Goal: Navigation & Orientation: Find specific page/section

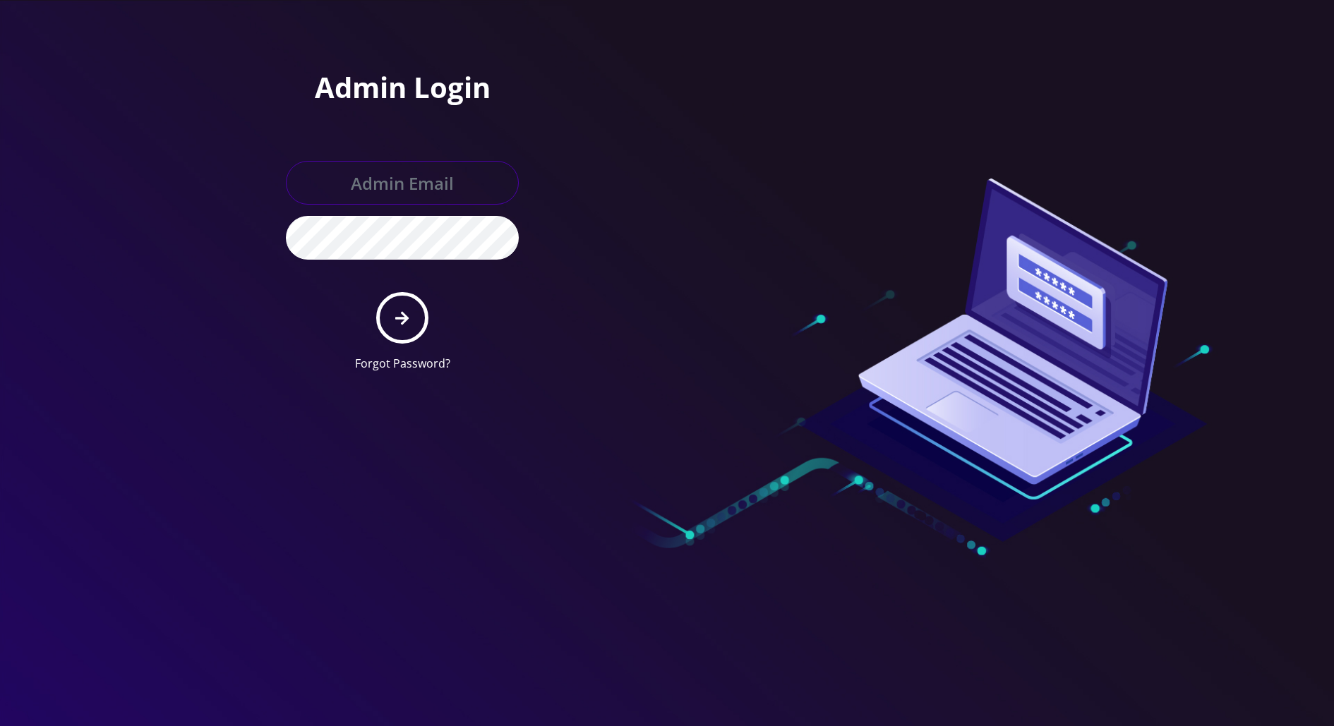
type input "[EMAIL_ADDRESS][DOMAIN_NAME]"
click at [414, 309] on button "submit" at bounding box center [402, 318] width 52 height 52
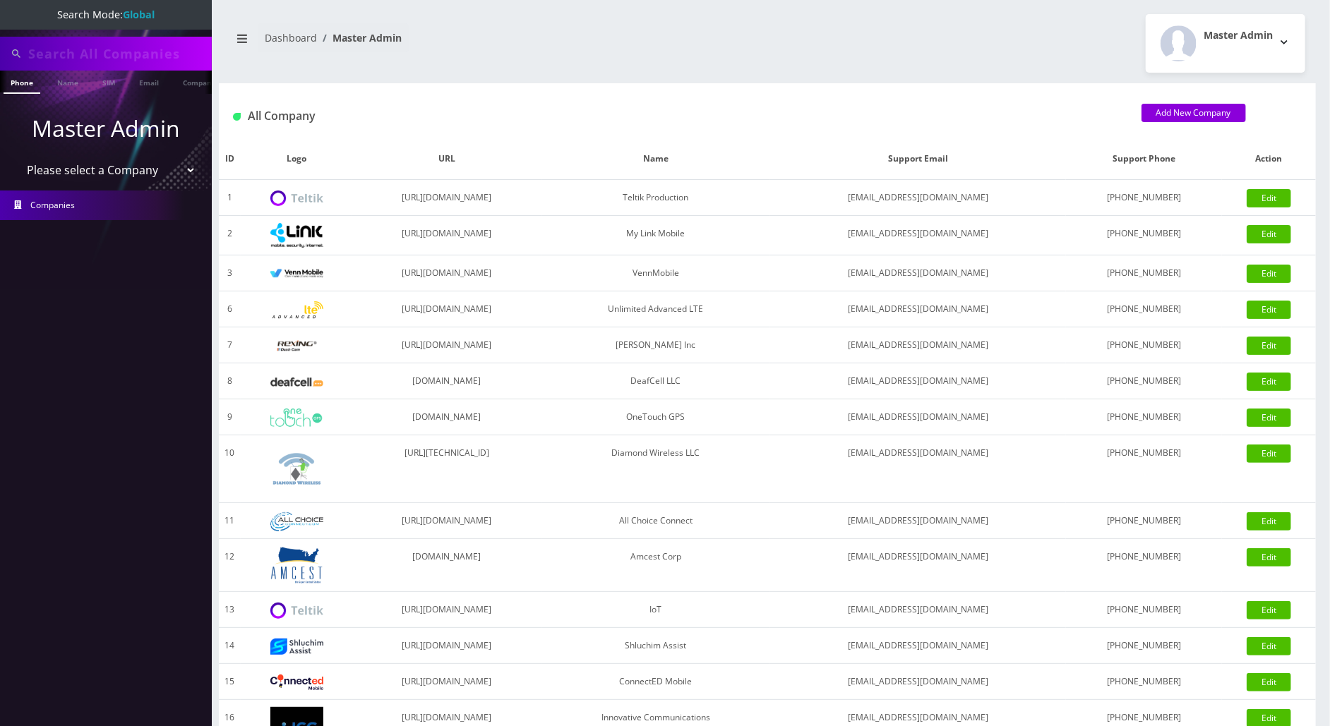
click at [178, 177] on select "Please select a Company Teltik Production My Link Mobile VennMobile Unlimited A…" at bounding box center [106, 170] width 180 height 27
select select "1"
click at [16, 157] on select "Please select a Company Teltik Production My Link Mobile VennMobile Unlimited A…" at bounding box center [106, 170] width 180 height 27
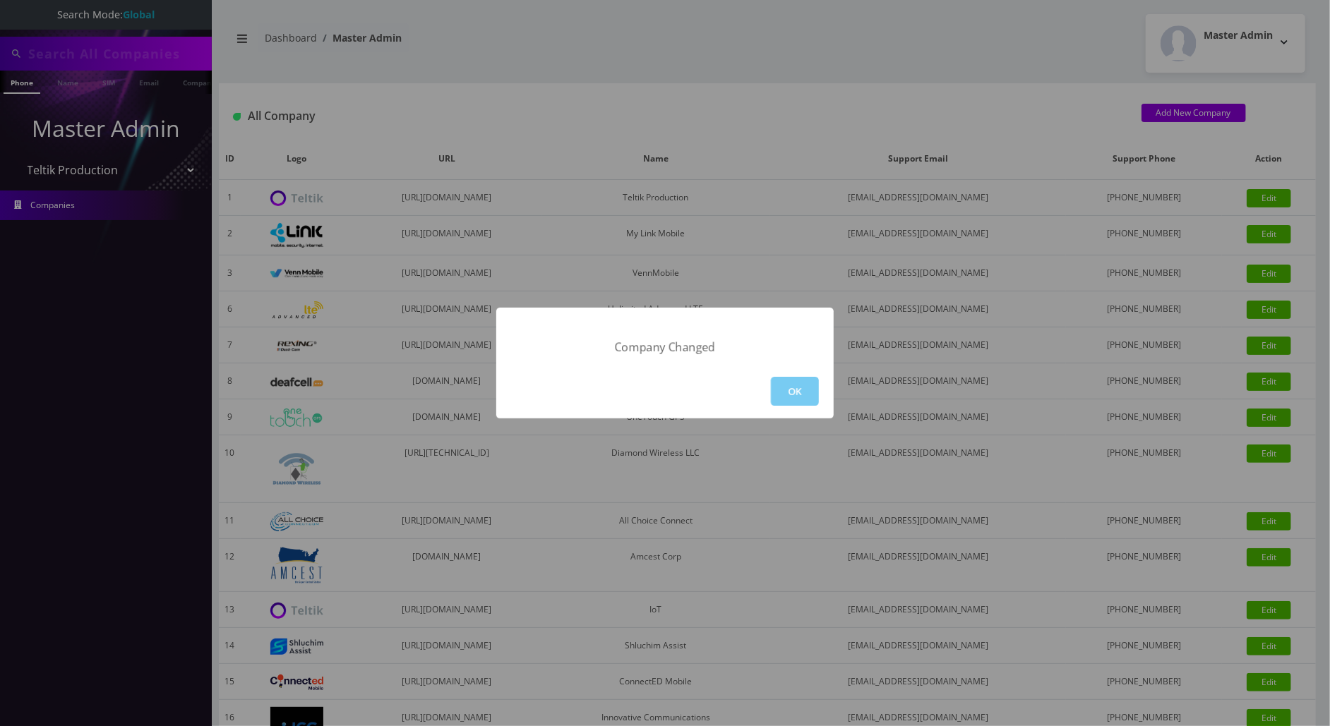
click at [788, 378] on button "OK" at bounding box center [795, 391] width 48 height 29
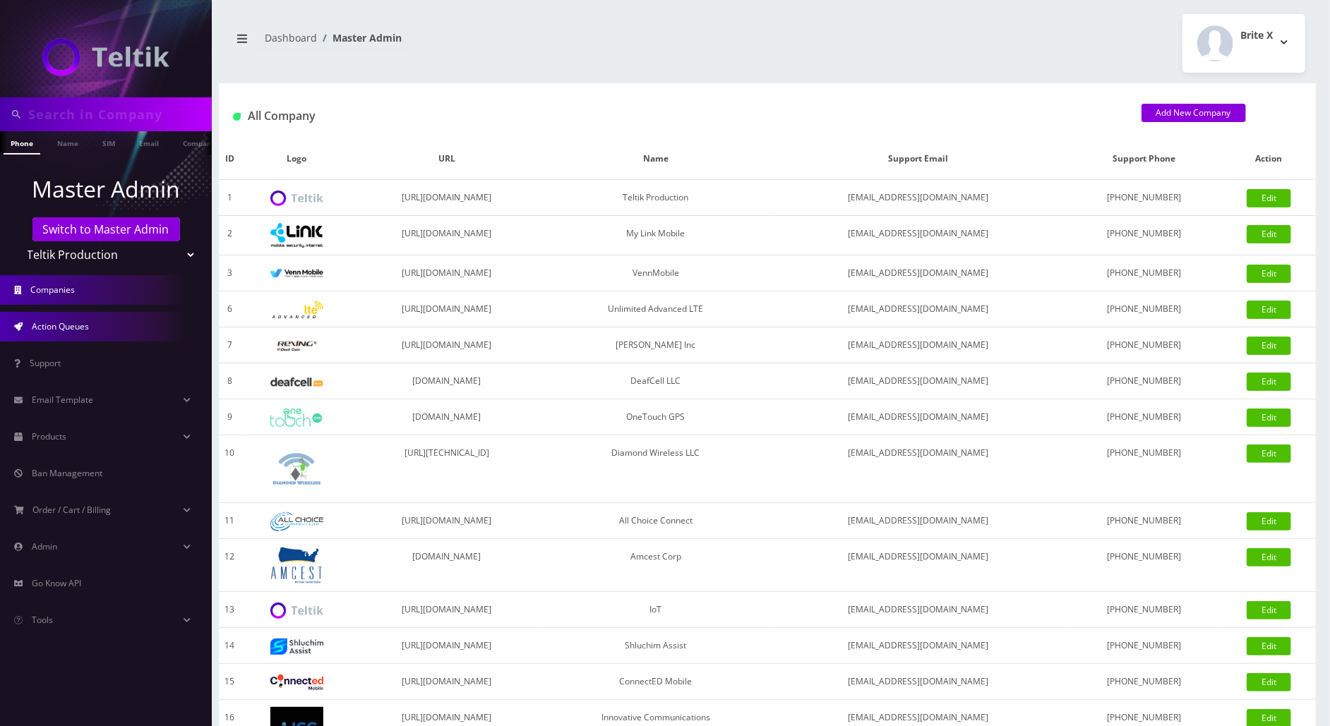
click at [82, 333] on link "Action Queues" at bounding box center [106, 327] width 212 height 30
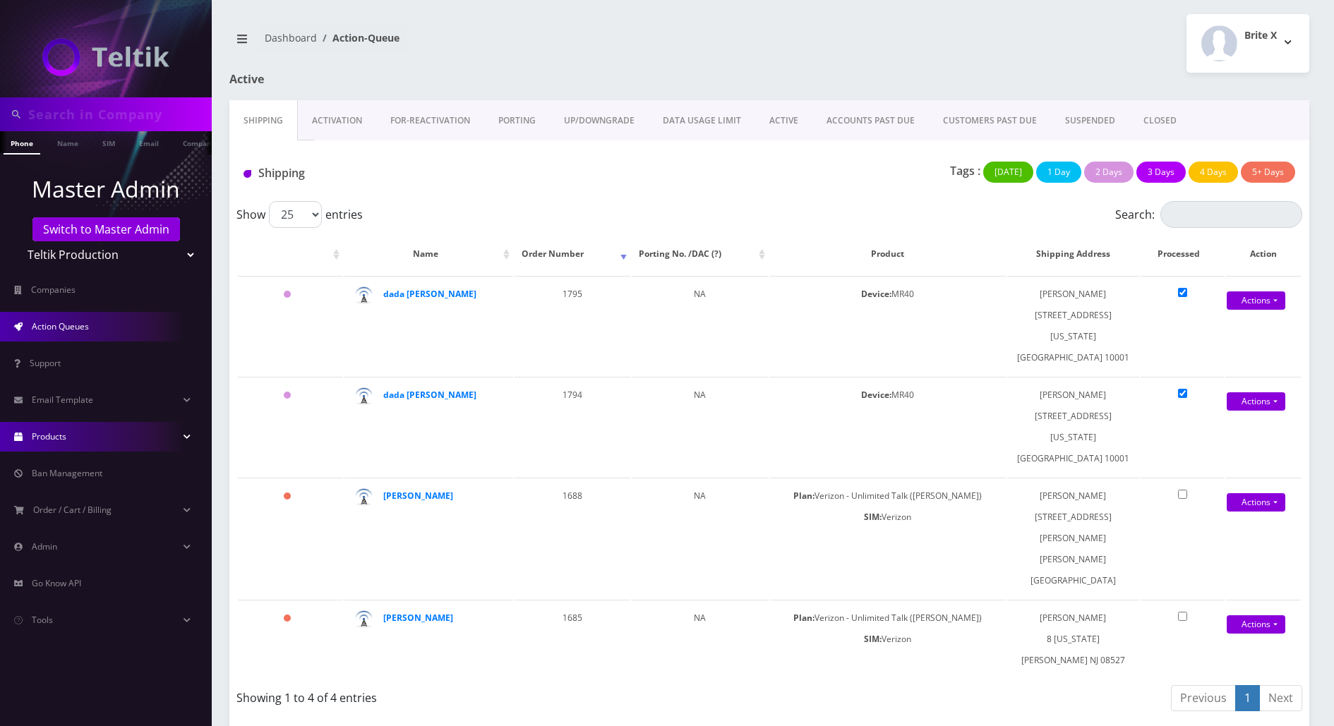
click at [49, 432] on span "Products" at bounding box center [49, 437] width 35 height 12
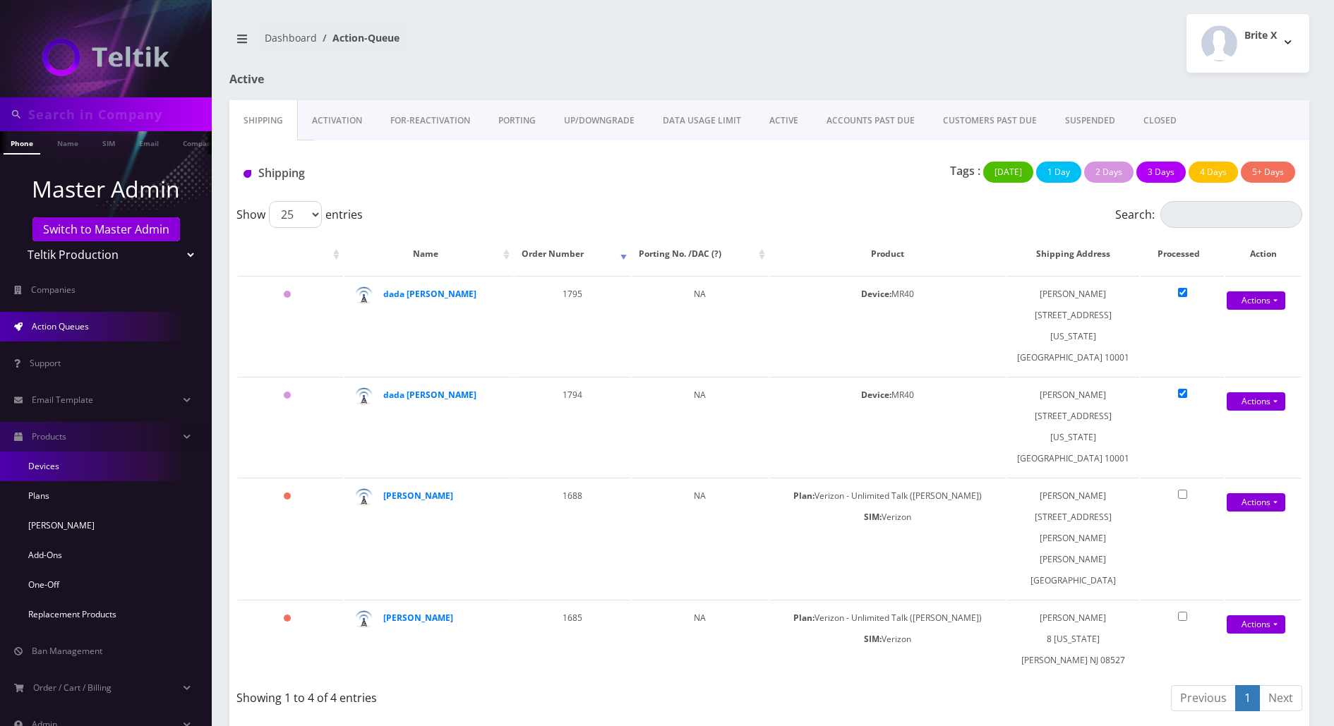
click at [53, 467] on link "Devices" at bounding box center [106, 467] width 212 height 30
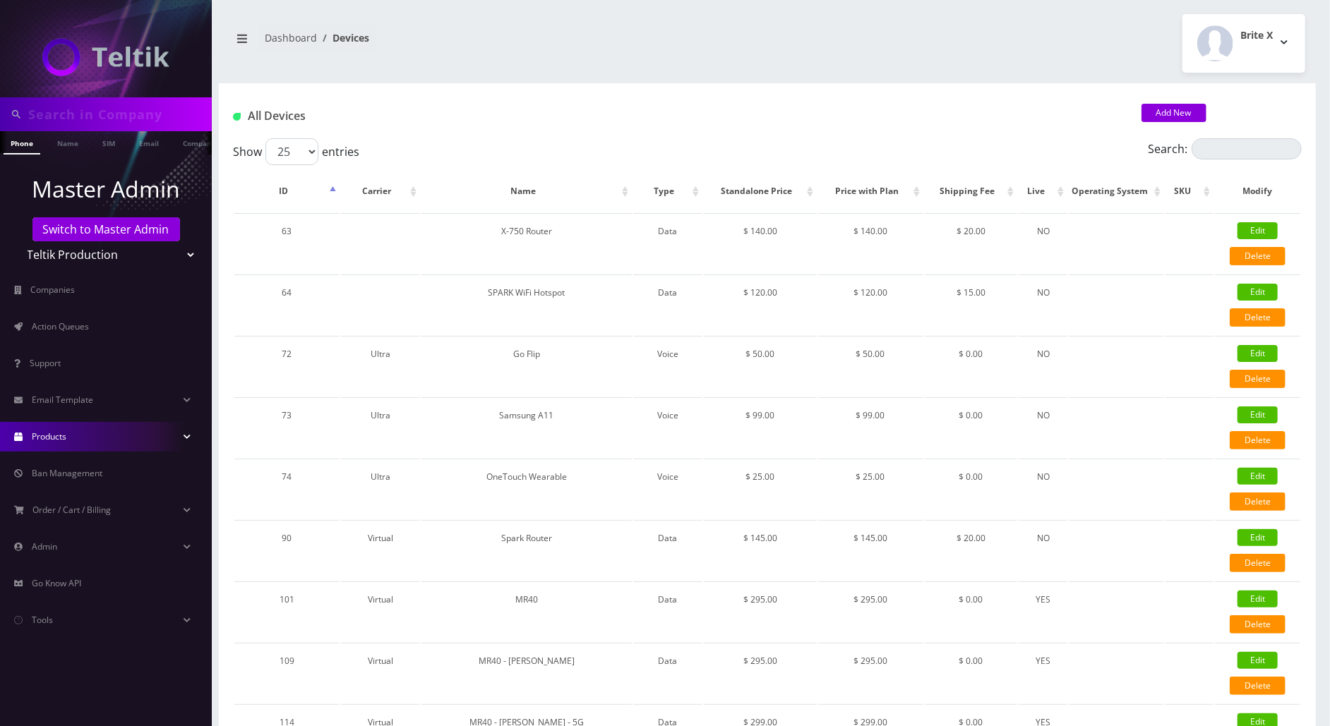
click at [77, 450] on link "Products" at bounding box center [106, 437] width 212 height 30
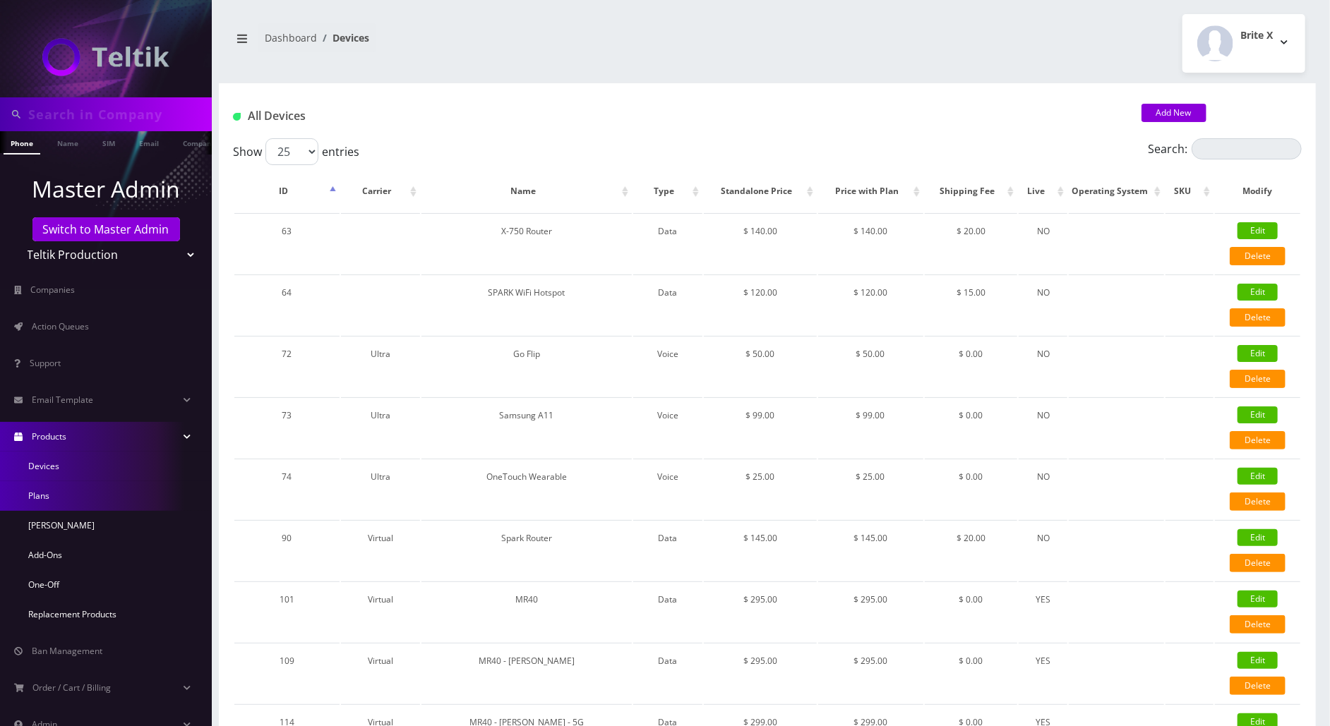
click at [45, 488] on link "Plans" at bounding box center [106, 496] width 212 height 30
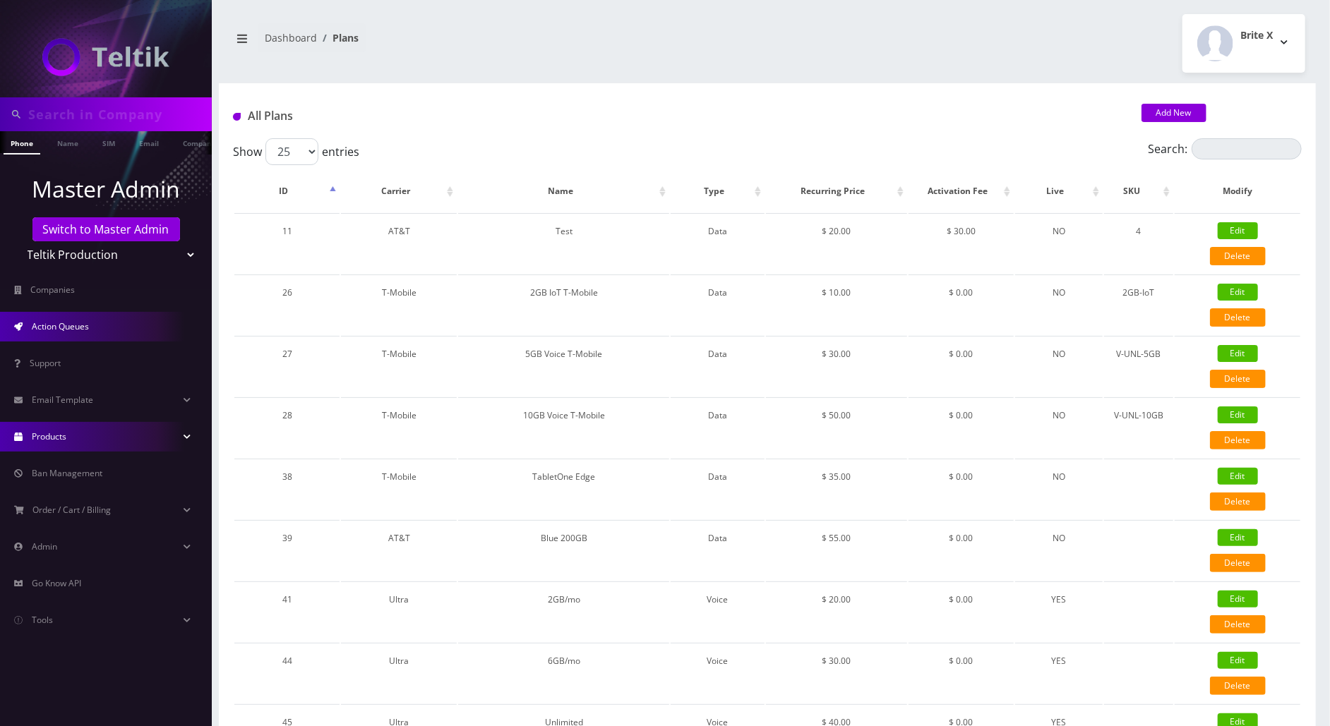
click at [66, 323] on span "Action Queues" at bounding box center [60, 326] width 57 height 12
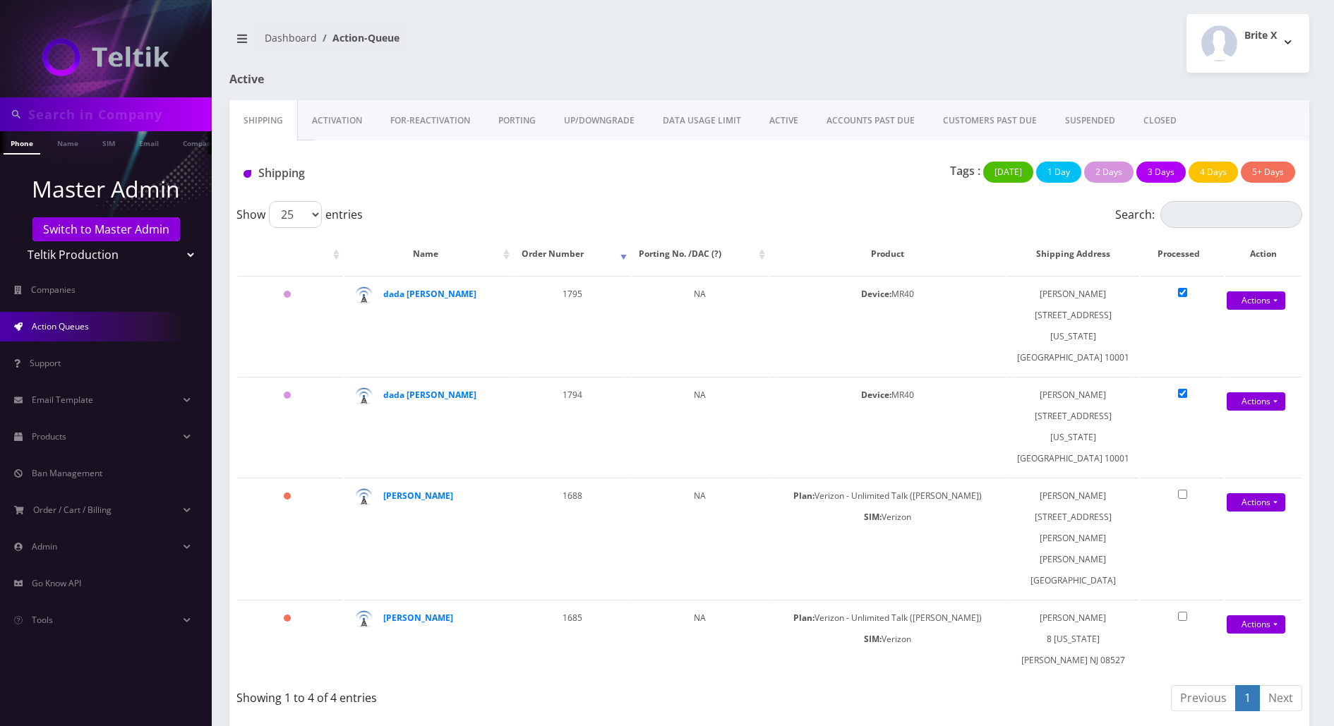
click at [333, 117] on link "Activation" at bounding box center [337, 120] width 78 height 41
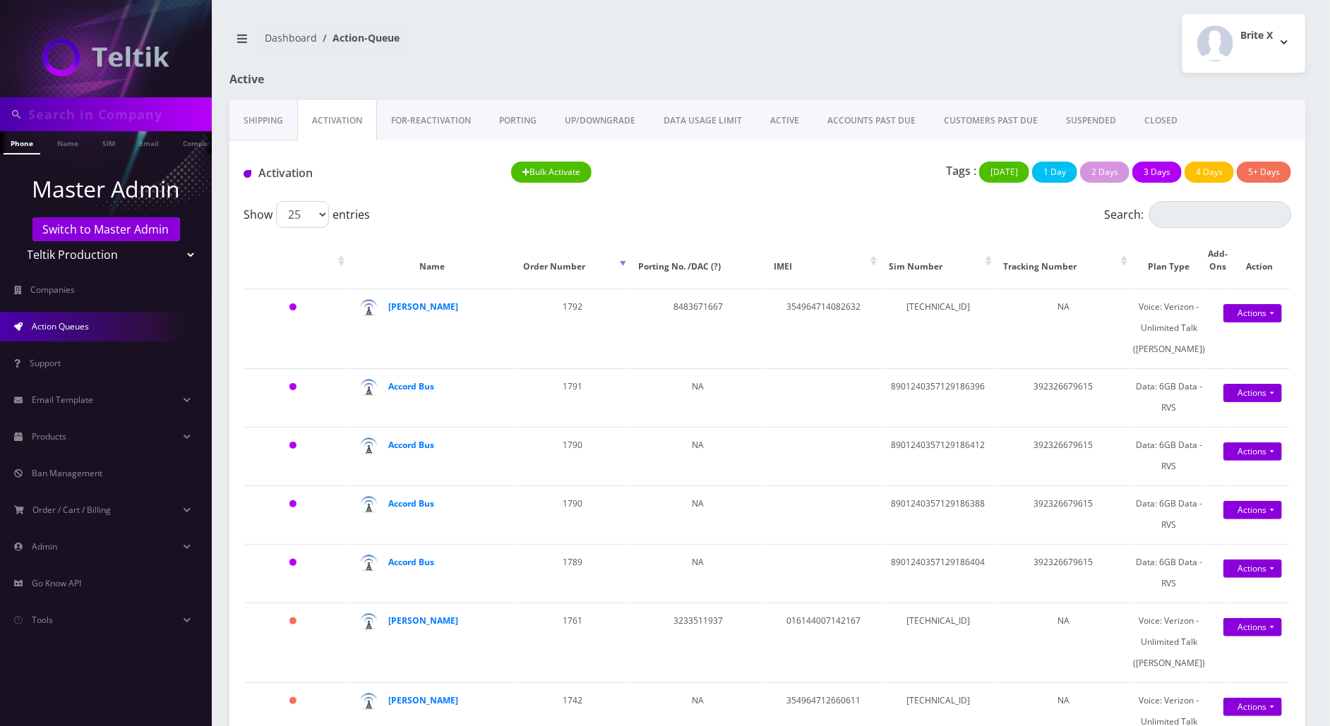
click at [426, 118] on link "FOR-REActivation" at bounding box center [431, 120] width 108 height 41
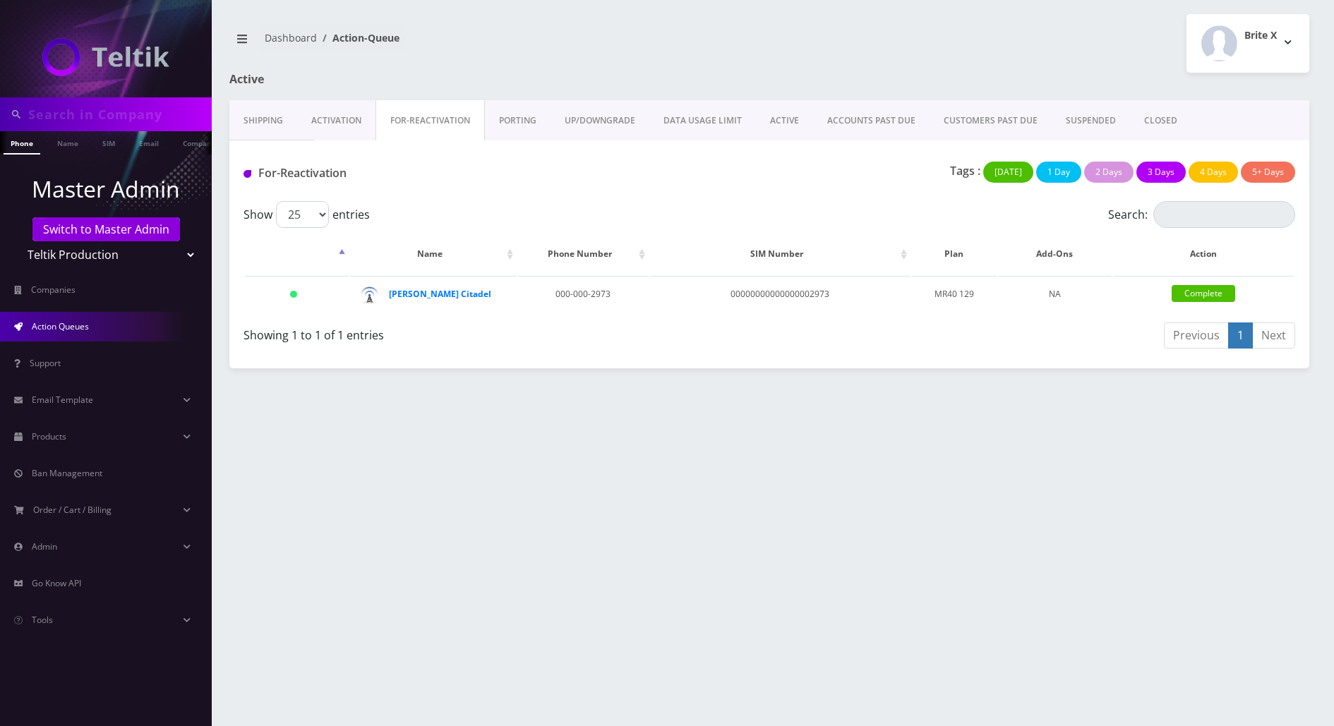
click at [526, 120] on link "PORTING" at bounding box center [518, 120] width 66 height 41
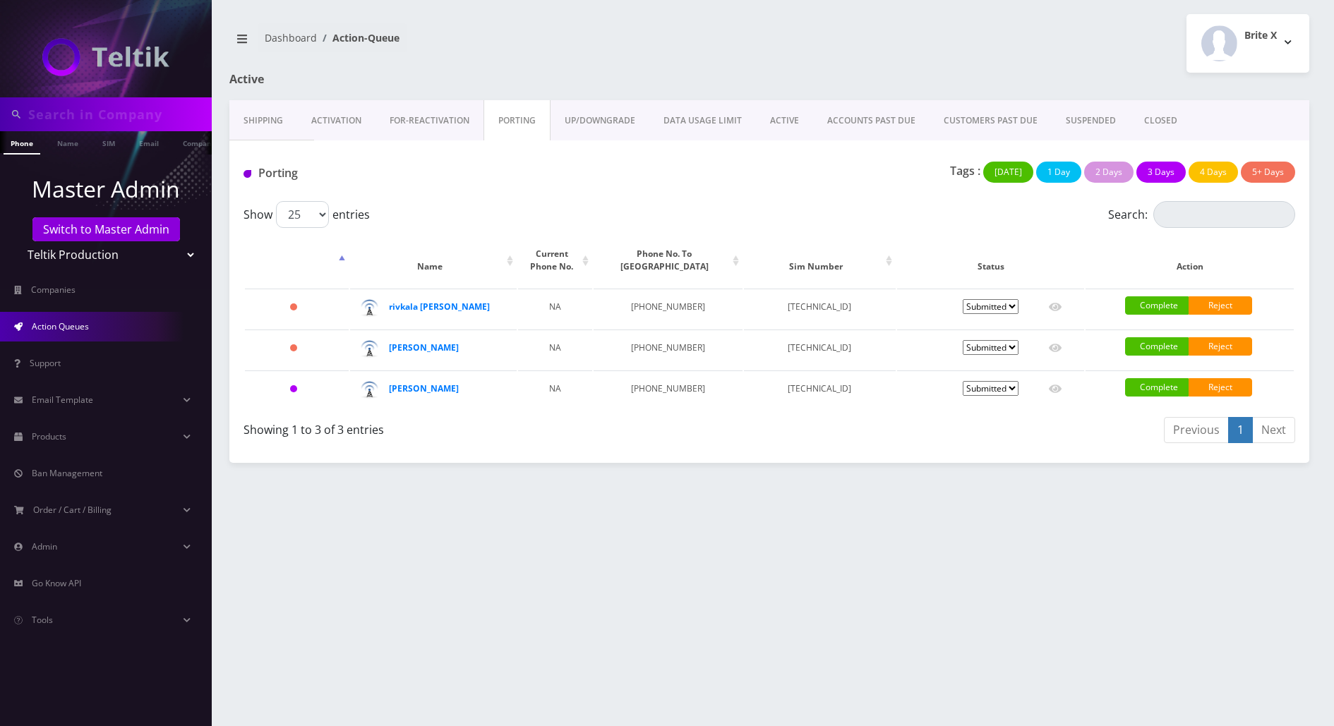
click at [612, 125] on link "UP/DOWNGRADE" at bounding box center [600, 120] width 99 height 41
